Goal: Task Accomplishment & Management: Manage account settings

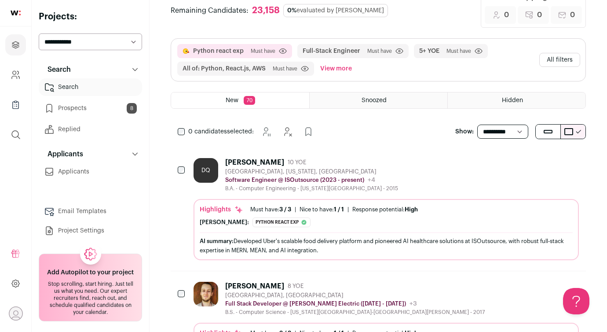
scroll to position [57, 0]
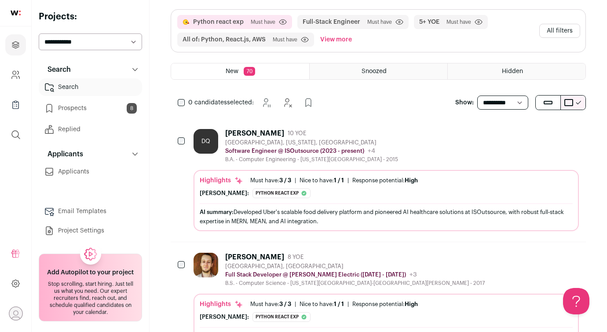
click at [111, 104] on link "Prospects 8" at bounding box center [90, 108] width 103 height 18
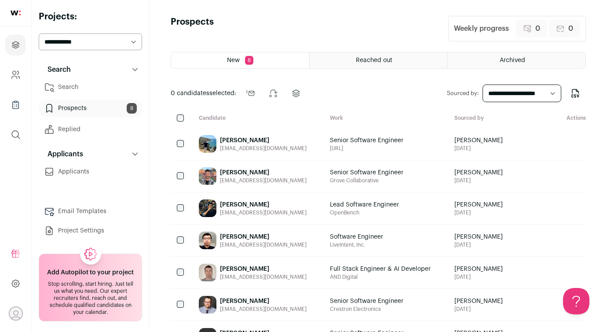
click at [327, 134] on div "Senior Software Engineer [URL]" at bounding box center [385, 144] width 124 height 32
click at [288, 143] on div "[PERSON_NAME]" at bounding box center [263, 140] width 87 height 9
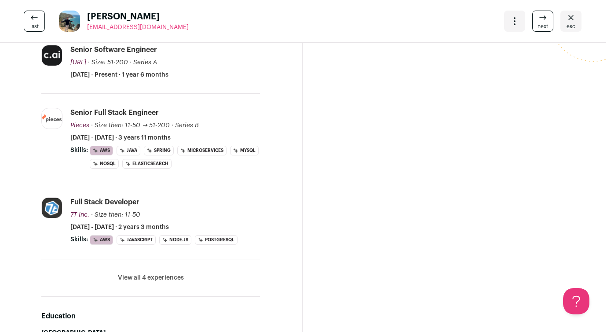
scroll to position [0, 1]
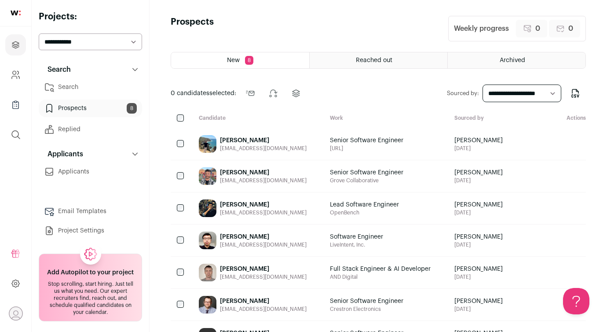
click at [117, 84] on link "Search" at bounding box center [90, 87] width 103 height 18
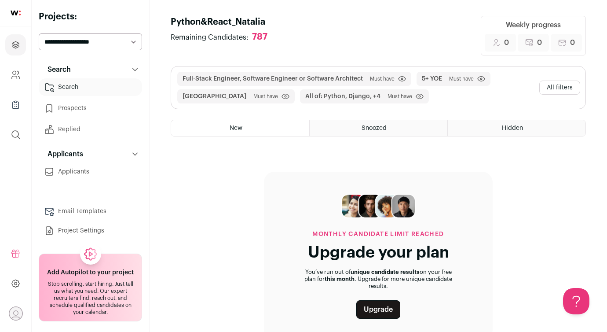
scroll to position [24, 0]
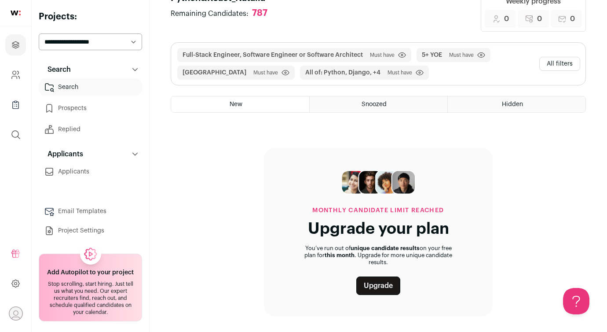
click at [69, 20] on h2 "Projects:" at bounding box center [90, 17] width 103 height 12
click at [15, 37] on link "Projects" at bounding box center [15, 44] width 21 height 21
click at [19, 9] on link at bounding box center [15, 13] width 31 height 26
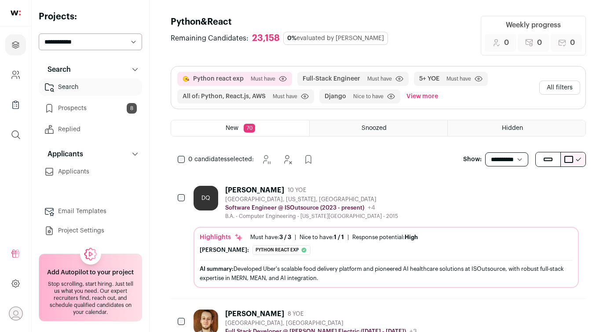
select select "*****"
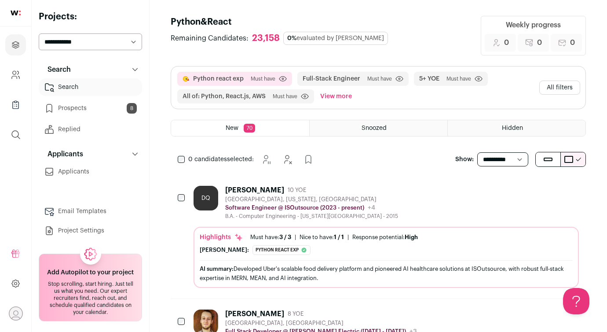
click at [4, 14] on link at bounding box center [15, 13] width 31 height 26
click at [12, 14] on img at bounding box center [16, 13] width 10 height 5
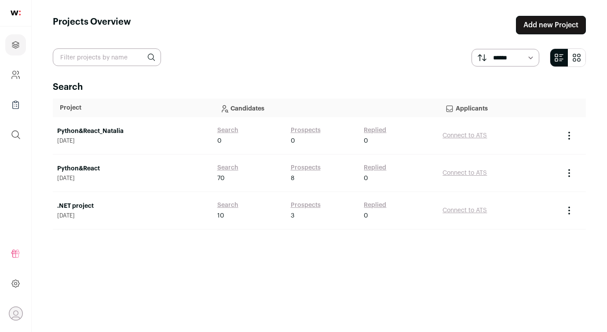
click at [90, 169] on link "Python&React" at bounding box center [132, 168] width 151 height 9
select select "*****"
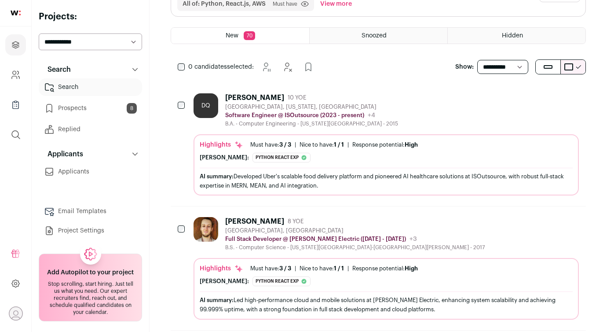
scroll to position [93, 0]
click at [334, 88] on div "DQ Duy Quang Ly 10 YOE Santa Clara, California, United States Software Engineer…" at bounding box center [378, 143] width 415 height 123
click at [237, 94] on div "[PERSON_NAME]" at bounding box center [254, 97] width 59 height 9
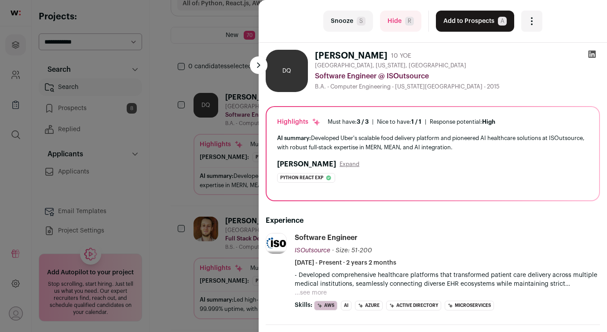
click at [118, 165] on div "last Snooze S Hide R Add to Prospects A Are you sure? Duy Quang Ly is already i…" at bounding box center [303, 166] width 607 height 332
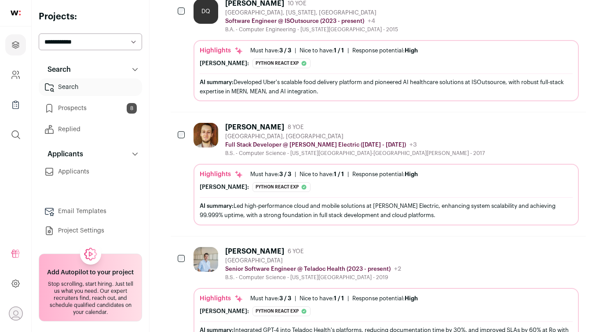
scroll to position [187, 0]
click at [75, 231] on link "Project Settings" at bounding box center [90, 231] width 103 height 18
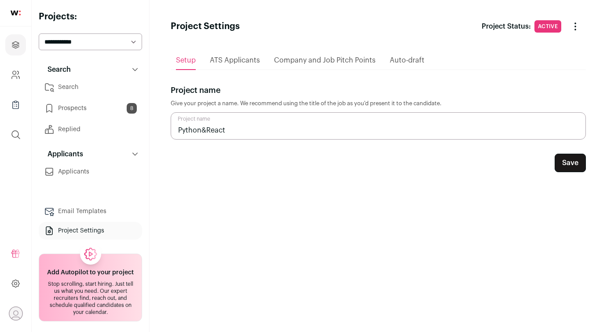
click at [295, 59] on span "Company and Job Pitch Points" at bounding box center [325, 60] width 102 height 7
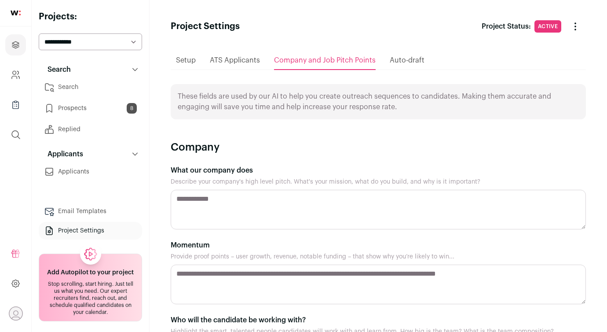
click at [408, 62] on span "Auto-draft" at bounding box center [407, 60] width 35 height 7
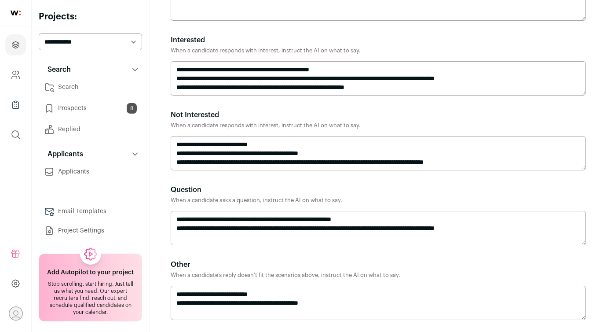
scroll to position [381, 0]
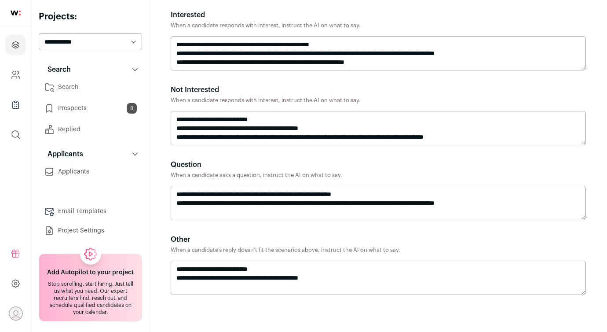
click at [15, 307] on icon "Open dropdown" at bounding box center [16, 314] width 14 height 14
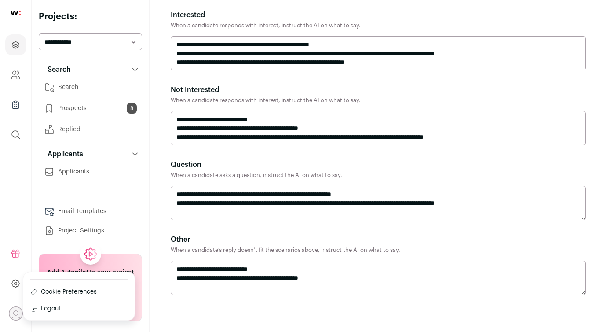
click at [18, 281] on icon at bounding box center [16, 283] width 10 height 11
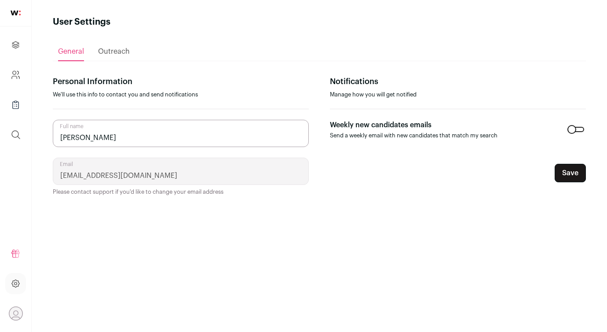
click at [106, 49] on span "Outreach" at bounding box center [114, 51] width 32 height 7
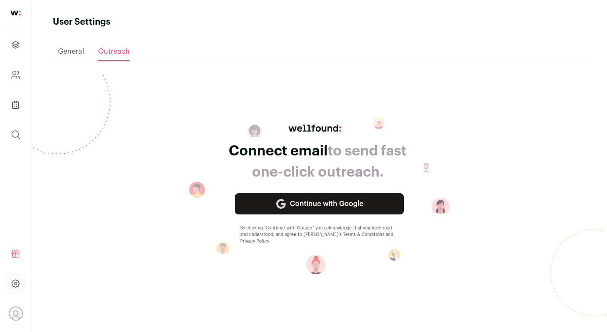
click at [74, 46] on div "General" at bounding box center [71, 52] width 26 height 18
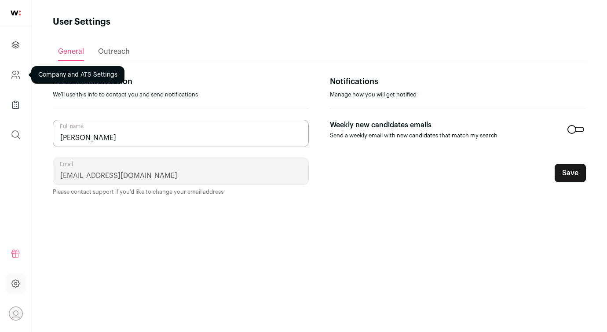
click at [14, 81] on link "Company and ATS Settings" at bounding box center [15, 74] width 21 height 21
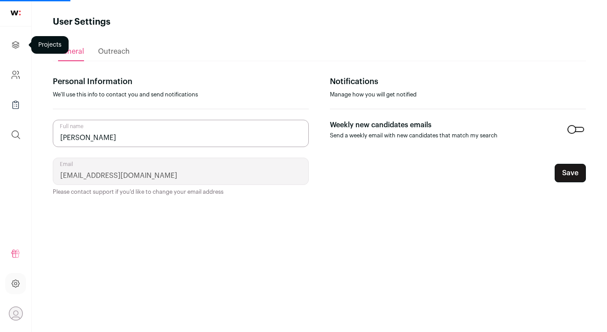
click at [12, 46] on icon "Projects" at bounding box center [16, 45] width 10 height 11
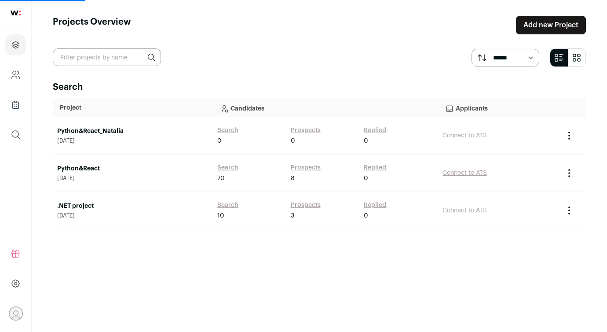
click at [91, 169] on link "Python&React" at bounding box center [132, 168] width 151 height 9
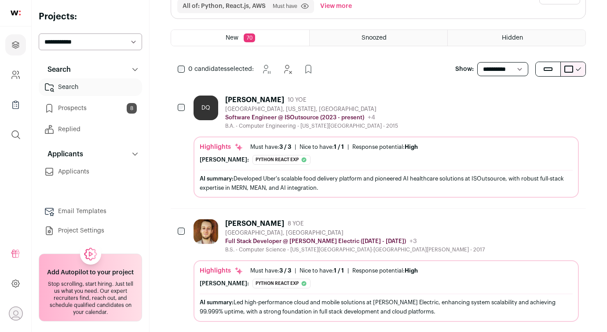
scroll to position [95, 0]
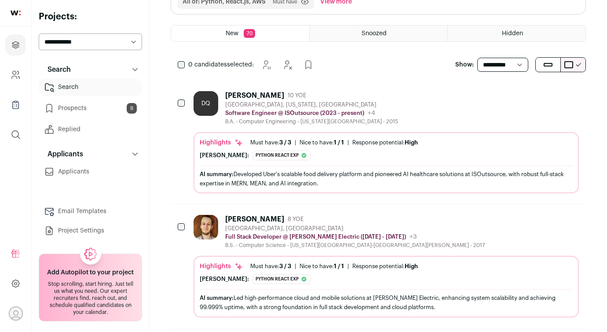
click at [267, 95] on div "[PERSON_NAME]" at bounding box center [254, 95] width 59 height 9
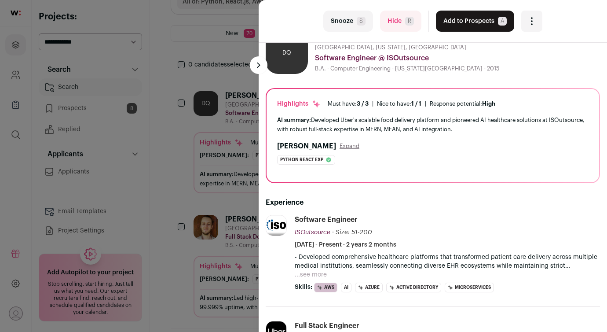
scroll to position [24, 0]
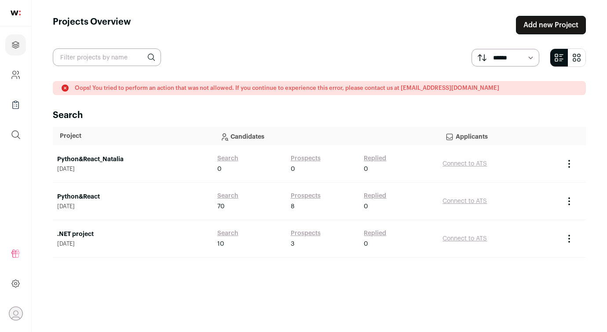
click at [93, 196] on link "Python&React" at bounding box center [132, 196] width 151 height 9
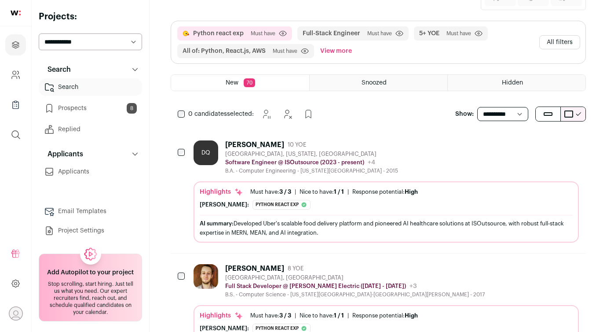
scroll to position [94, 0]
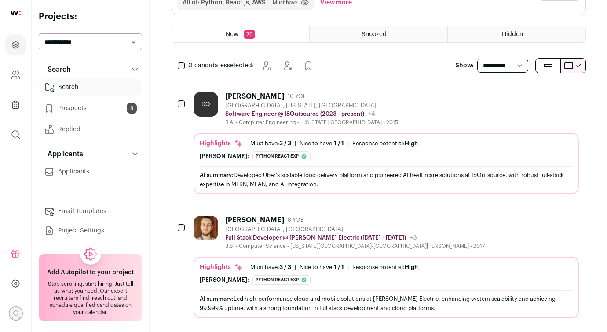
click at [253, 96] on div "[PERSON_NAME]" at bounding box center [254, 96] width 59 height 9
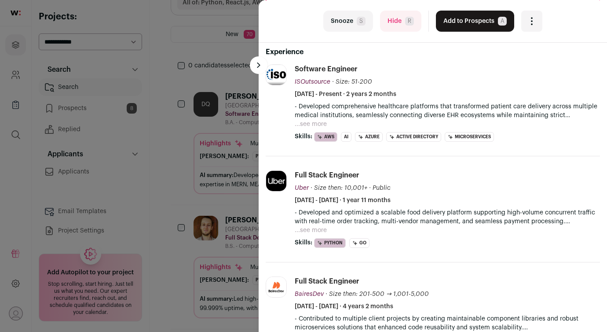
scroll to position [174, 0]
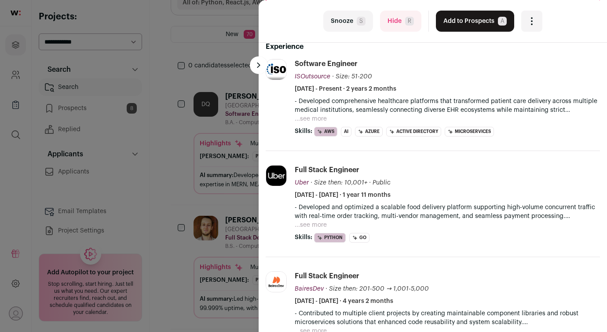
click at [317, 117] on button "...see more" at bounding box center [311, 118] width 32 height 9
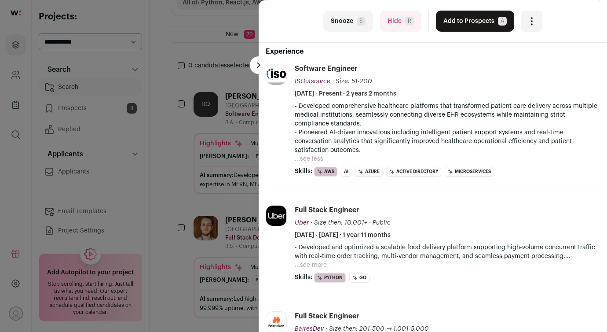
scroll to position [0, 0]
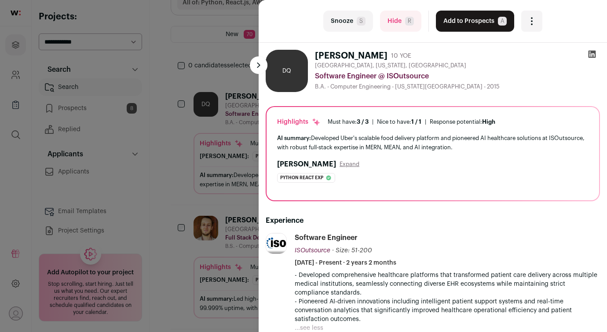
click at [245, 193] on div "last Snooze S Hide R Add to Prospects A Are you sure? Duy Quang Ly is already i…" at bounding box center [303, 166] width 607 height 332
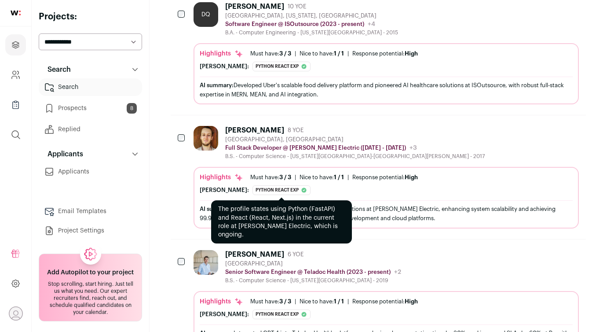
scroll to position [185, 0]
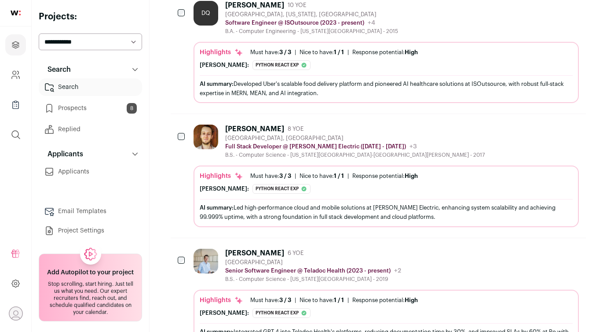
click at [242, 128] on div "[PERSON_NAME]" at bounding box center [254, 128] width 59 height 9
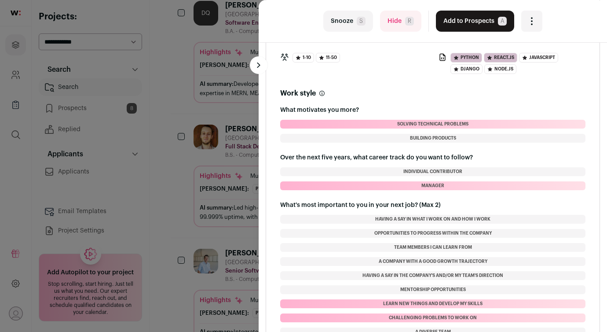
scroll to position [1239, 0]
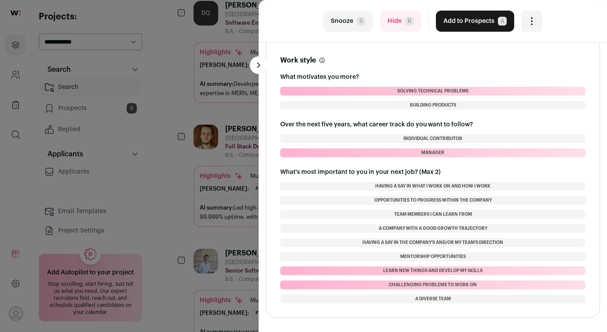
click at [252, 68] on button at bounding box center [259, 65] width 18 height 18
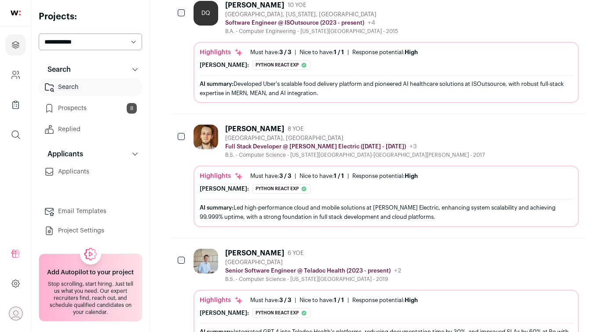
click at [85, 121] on link "Replied" at bounding box center [90, 130] width 103 height 18
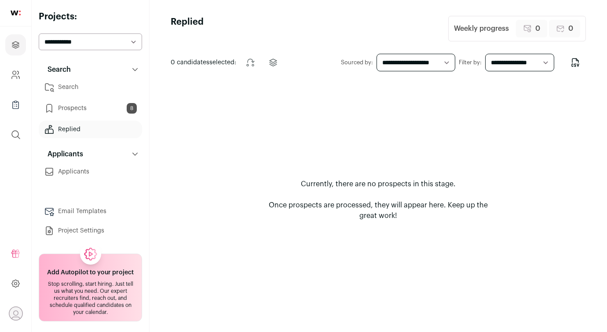
click at [94, 109] on link "Prospects 8" at bounding box center [90, 108] width 103 height 18
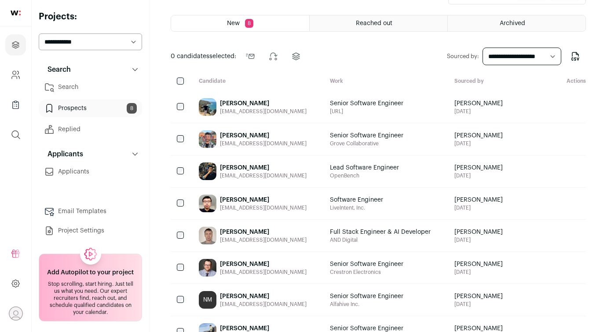
scroll to position [69, 0]
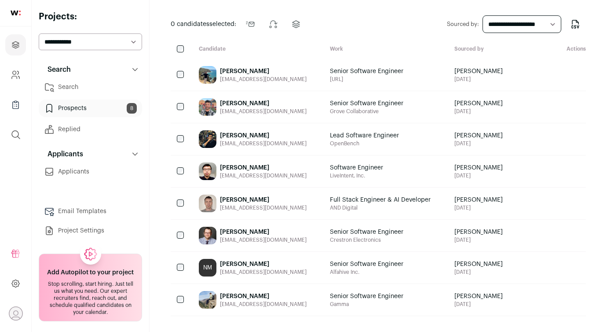
click at [120, 161] on button "Applicants" at bounding box center [90, 154] width 103 height 18
click at [110, 157] on button "Applicants" at bounding box center [90, 154] width 103 height 18
click at [94, 178] on link "Applicants" at bounding box center [90, 172] width 103 height 18
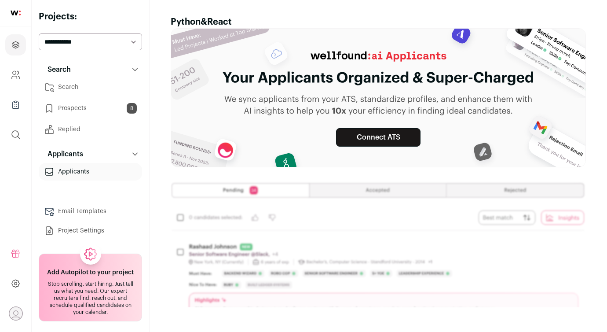
click at [106, 84] on link "Search" at bounding box center [90, 87] width 103 height 18
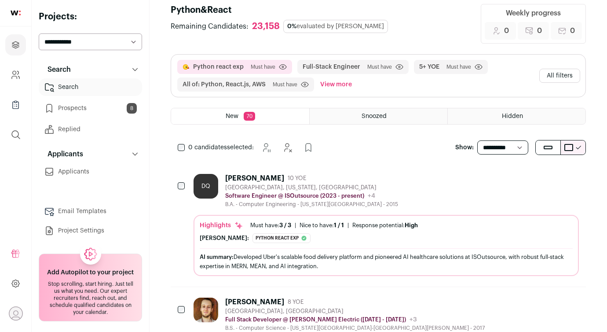
scroll to position [13, 0]
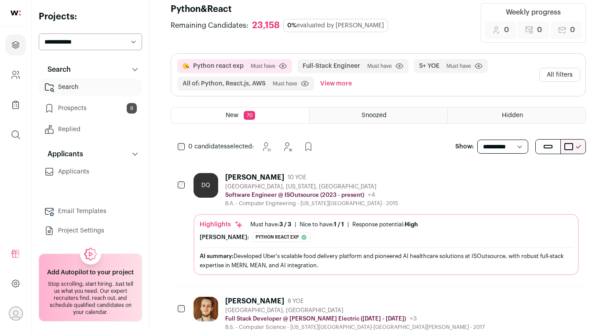
click at [67, 105] on link "Prospects 8" at bounding box center [90, 108] width 103 height 18
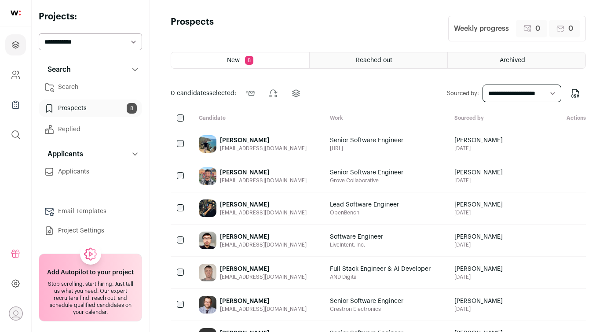
click at [536, 145] on icon "Send" at bounding box center [535, 144] width 11 height 11
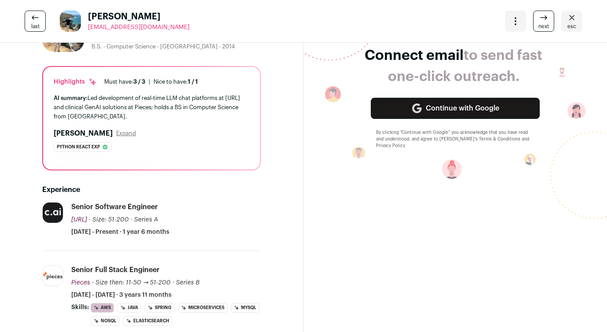
scroll to position [75, 0]
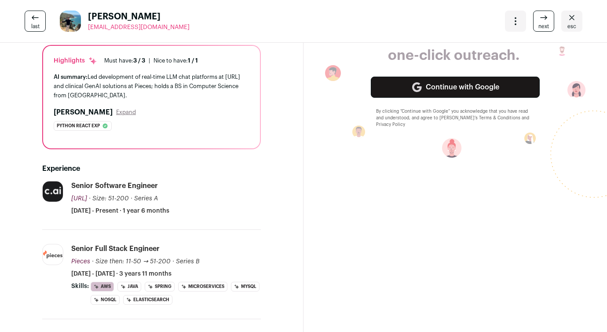
click at [36, 23] on span "last" at bounding box center [35, 26] width 8 height 7
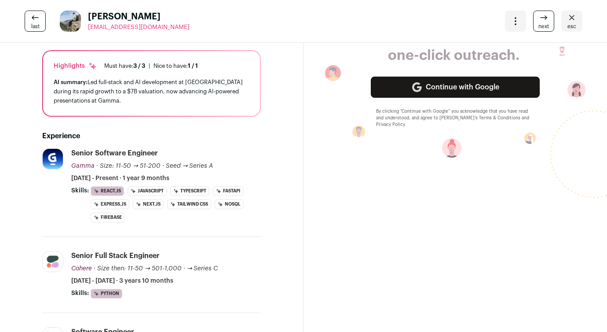
click at [30, 21] on icon at bounding box center [35, 17] width 11 height 11
